Goal: Check status: Check status

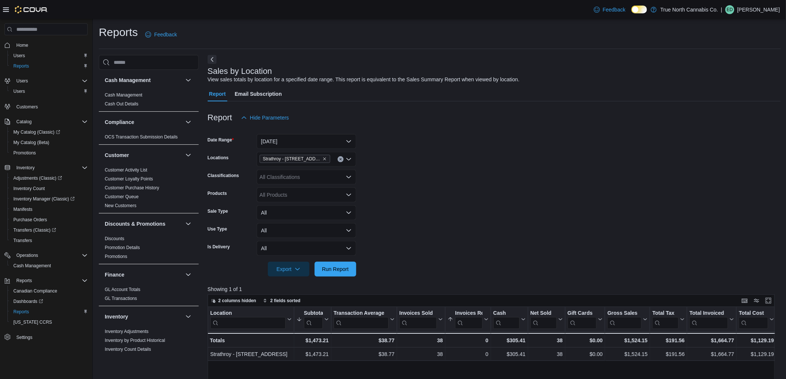
click at [335, 257] on div at bounding box center [494, 259] width 573 height 6
click at [344, 268] on span "Run Report" at bounding box center [335, 268] width 27 height 7
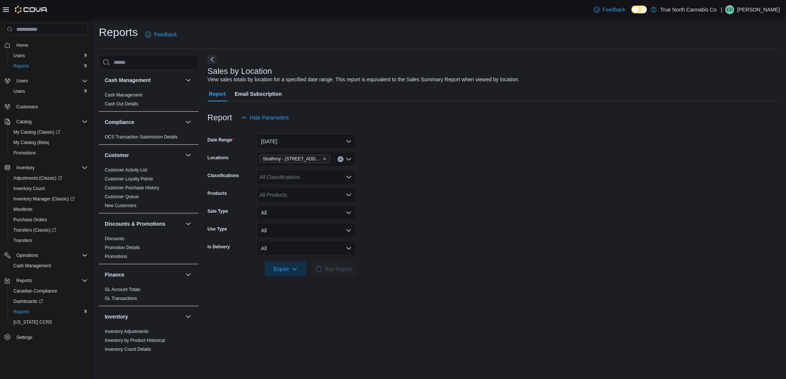
click at [472, 221] on form "Date Range [DATE] Locations [GEOGRAPHIC_DATA] - [STREET_ADDRESS] Classification…" at bounding box center [494, 200] width 572 height 151
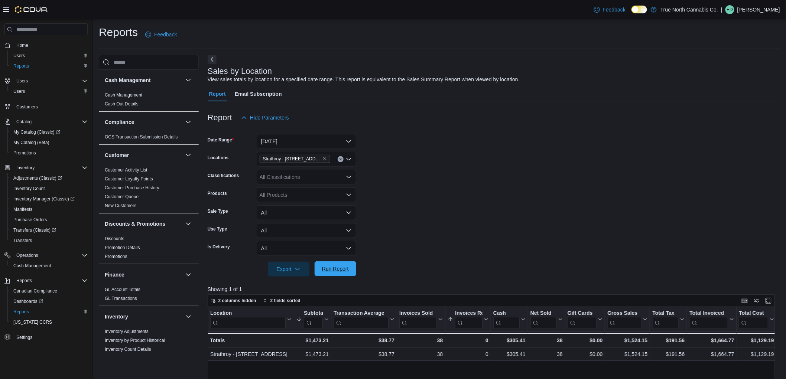
click at [327, 269] on span "Run Report" at bounding box center [335, 268] width 27 height 7
click at [292, 146] on button "[DATE]" at bounding box center [306, 141] width 99 height 15
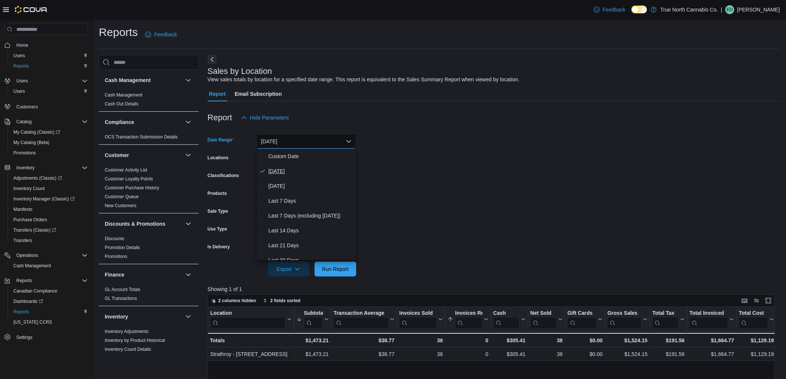
click at [285, 177] on button "[DATE]" at bounding box center [306, 171] width 99 height 15
click at [306, 143] on button "[DATE]" at bounding box center [306, 141] width 99 height 15
click at [299, 187] on span "[DATE]" at bounding box center [310, 186] width 85 height 9
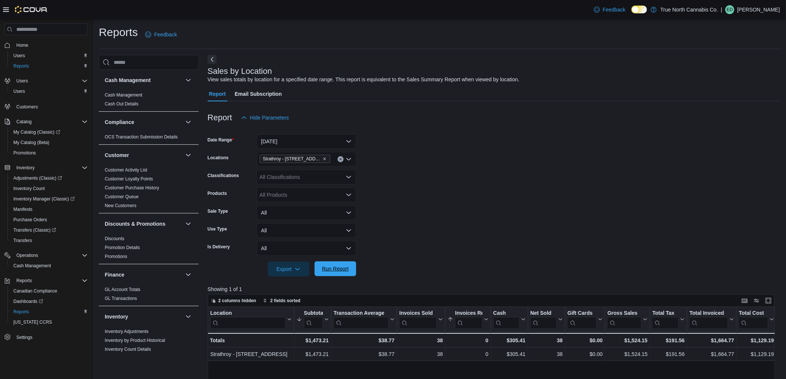
click at [340, 270] on span "Run Report" at bounding box center [335, 268] width 27 height 7
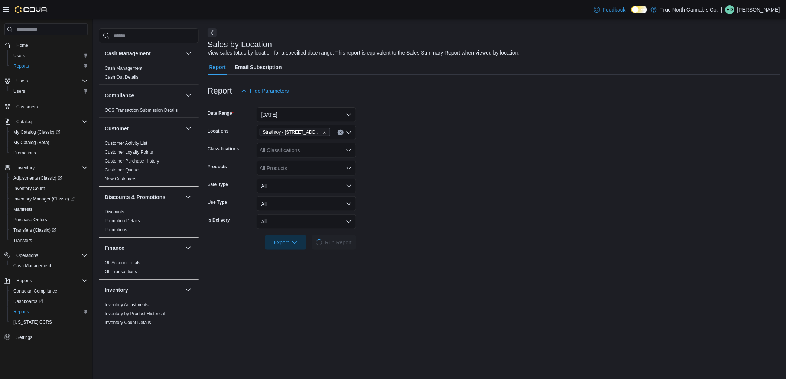
scroll to position [41, 0]
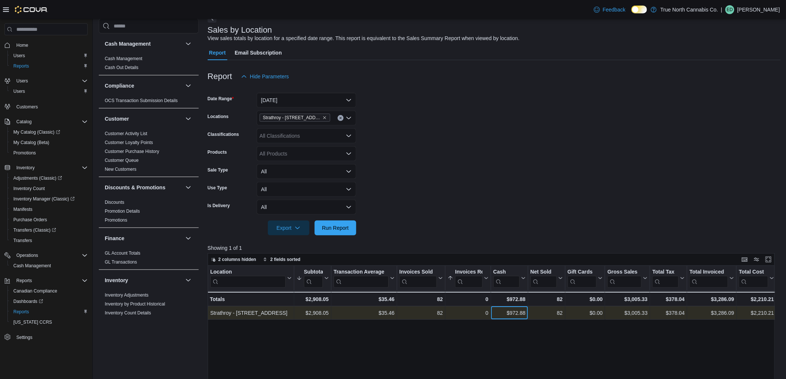
click at [505, 319] on div "$972.88 - Cash, column 6, row 1" at bounding box center [509, 312] width 37 height 13
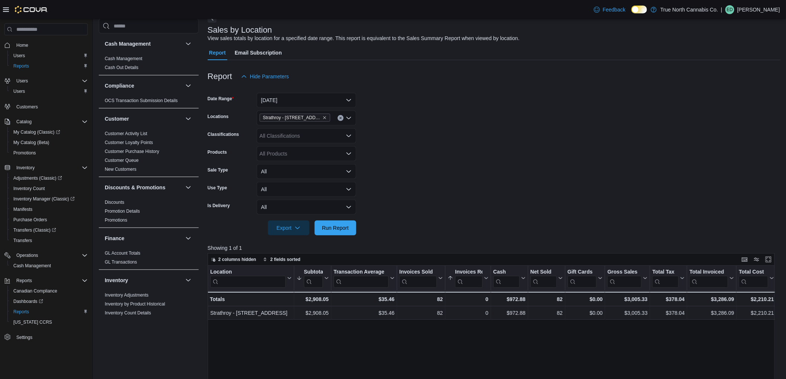
click at [481, 129] on form "Date Range [DATE] Locations [GEOGRAPHIC_DATA] - [STREET_ADDRESS] Classification…" at bounding box center [494, 159] width 573 height 151
click at [347, 233] on span "Run Report" at bounding box center [335, 227] width 33 height 15
click at [341, 229] on span "Run Report" at bounding box center [335, 227] width 27 height 7
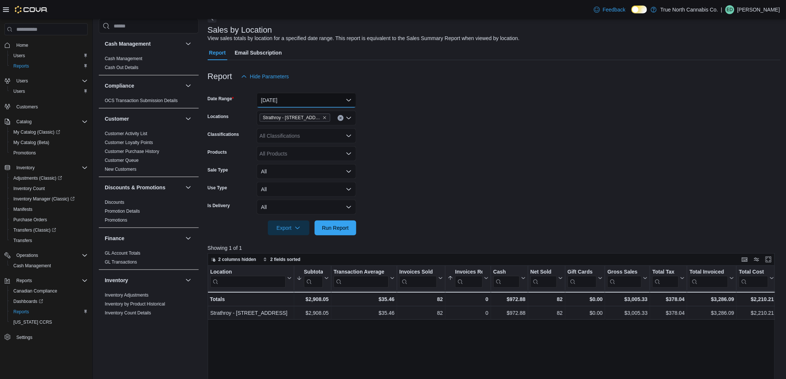
click at [320, 99] on button "[DATE]" at bounding box center [306, 100] width 99 height 15
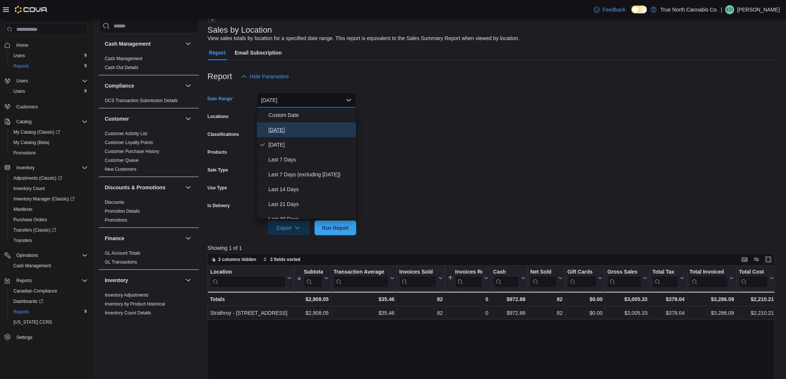
click at [305, 131] on span "[DATE]" at bounding box center [310, 129] width 85 height 9
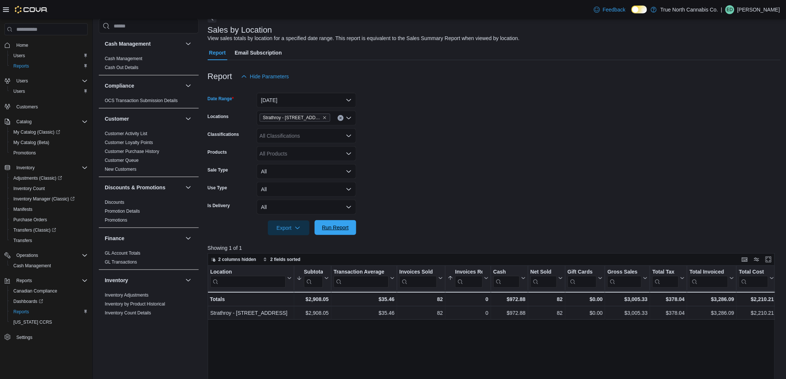
click at [346, 234] on span "Run Report" at bounding box center [335, 227] width 33 height 15
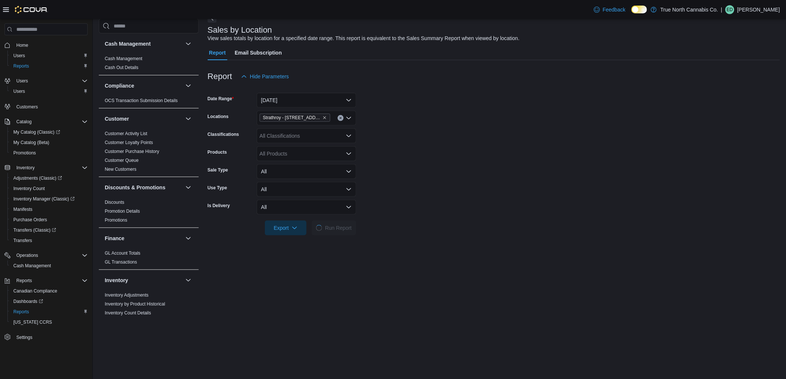
click at [387, 202] on form "Date Range [DATE] Locations [GEOGRAPHIC_DATA] - [STREET_ADDRESS] Classification…" at bounding box center [494, 159] width 572 height 151
